Goal: Contribute content

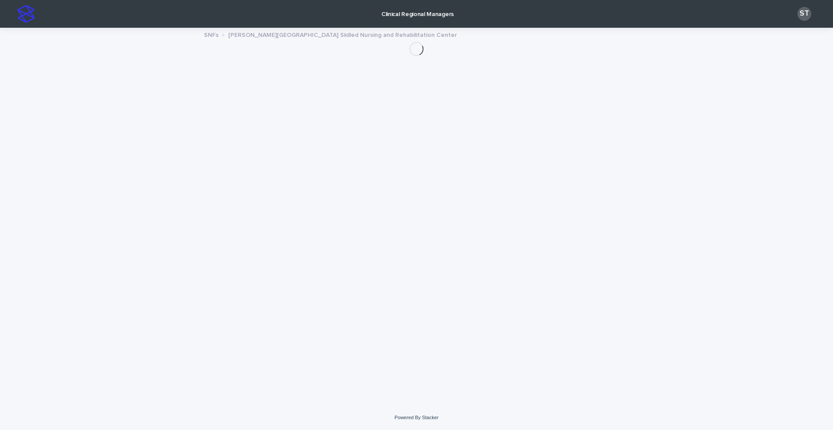
click at [31, 15] on img at bounding box center [25, 13] width 17 height 17
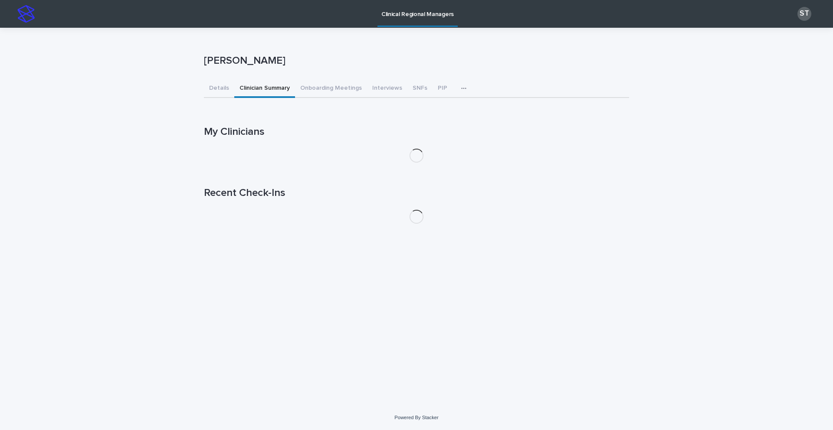
click at [266, 90] on button "Clinician Summary" at bounding box center [264, 89] width 61 height 18
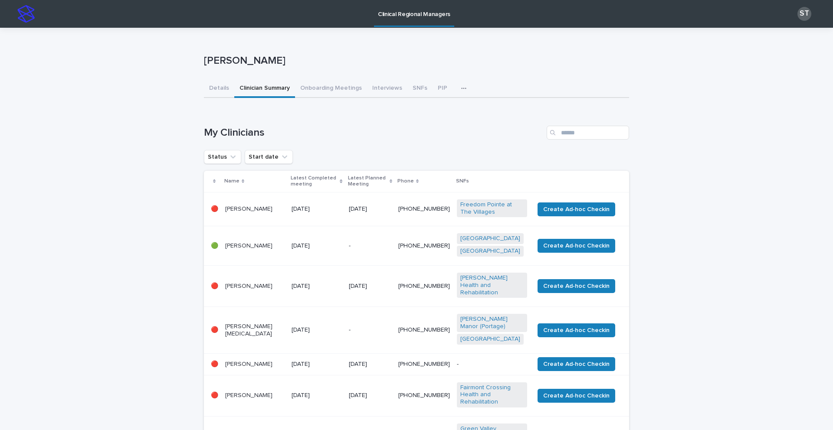
click at [344, 208] on td "[DATE]" at bounding box center [316, 209] width 57 height 34
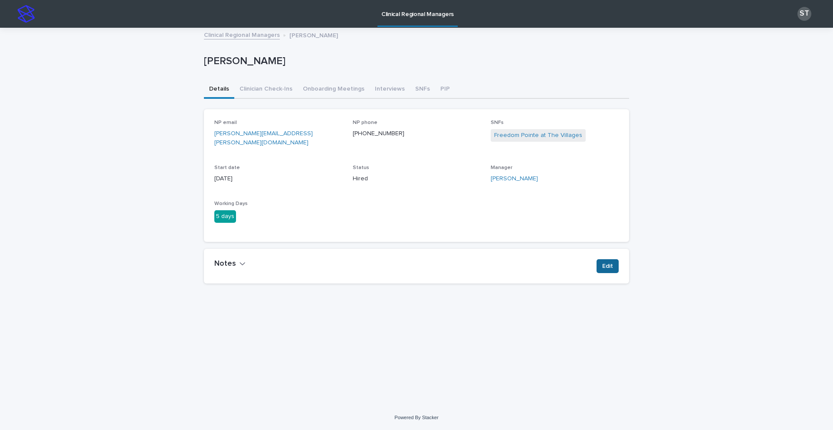
click at [606, 262] on span "Edit" at bounding box center [607, 266] width 11 height 9
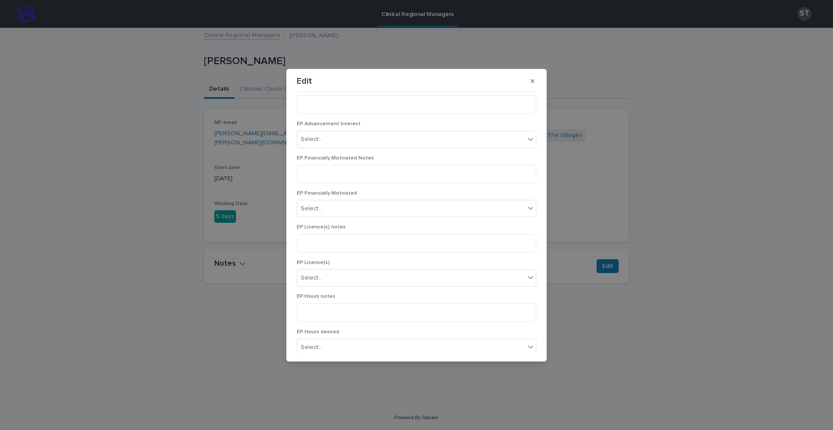
scroll to position [262, 0]
click at [710, 245] on div "Edit EP:Retention risk notes Ep:Retention risk Select... EP:Psych experience no…" at bounding box center [416, 215] width 833 height 430
click at [533, 82] on icon "button" at bounding box center [532, 81] width 4 height 6
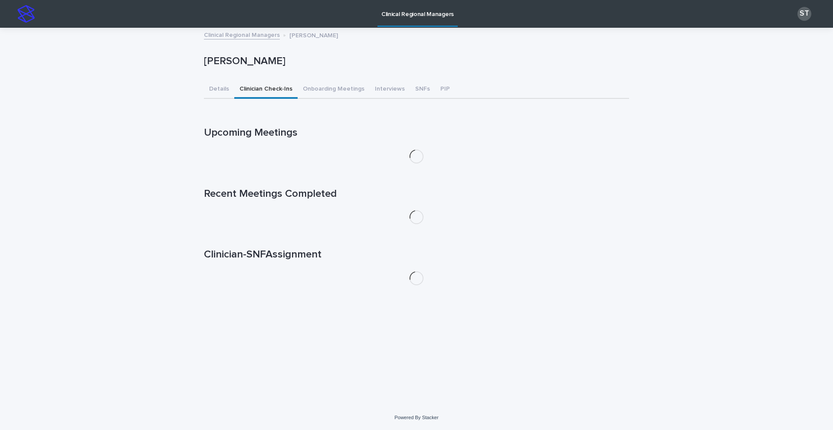
click at [265, 89] on button "Clinician Check-Ins" at bounding box center [265, 90] width 63 height 18
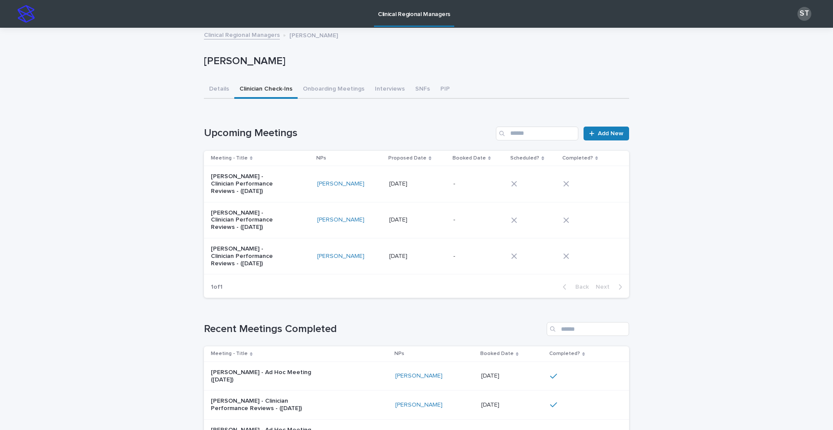
click at [462, 186] on p at bounding box center [478, 183] width 51 height 7
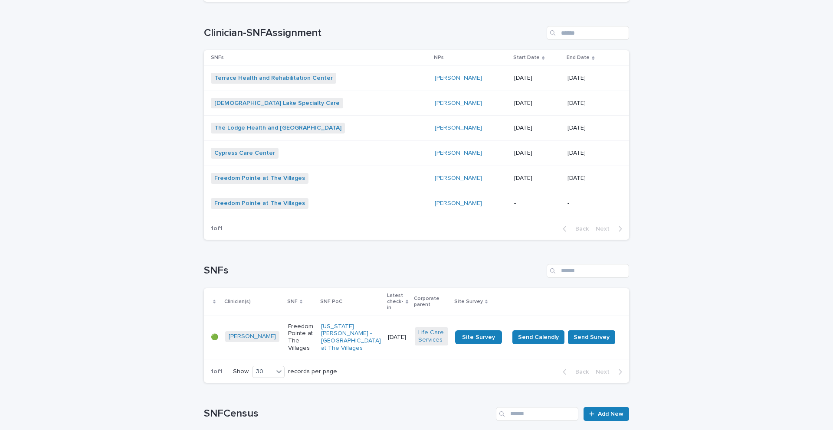
scroll to position [515, 0]
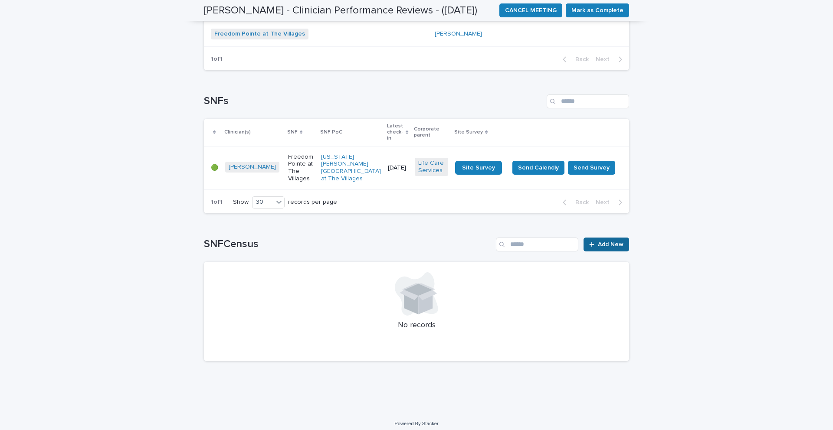
click at [609, 242] on span "Add New" at bounding box center [611, 245] width 26 height 6
